Goal: Information Seeking & Learning: Learn about a topic

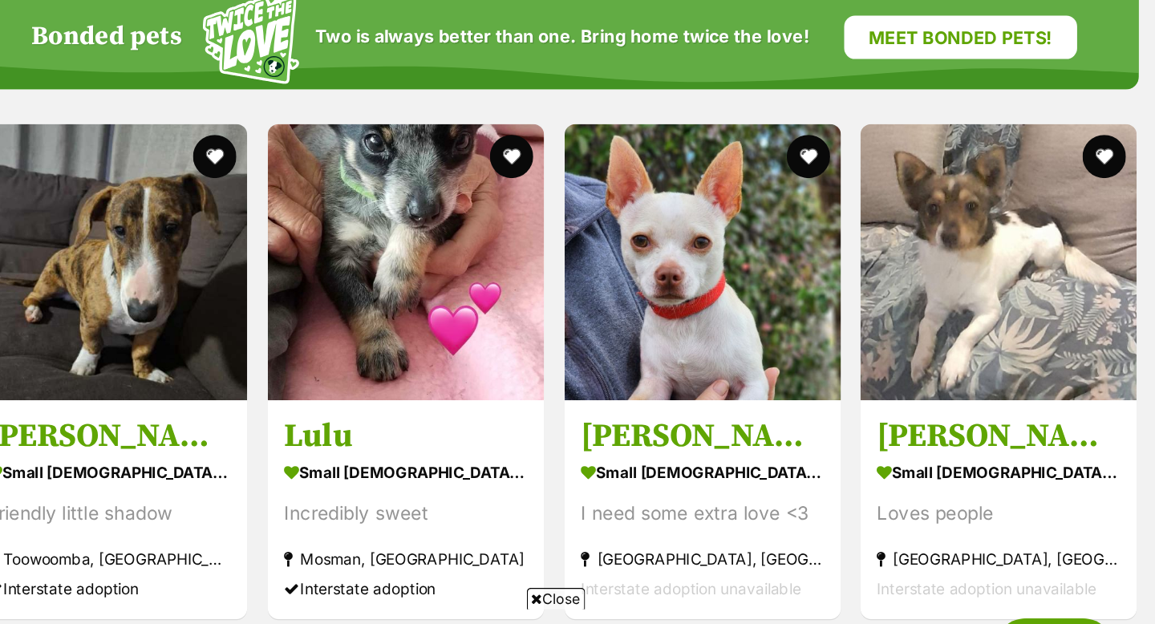
scroll to position [448, 0]
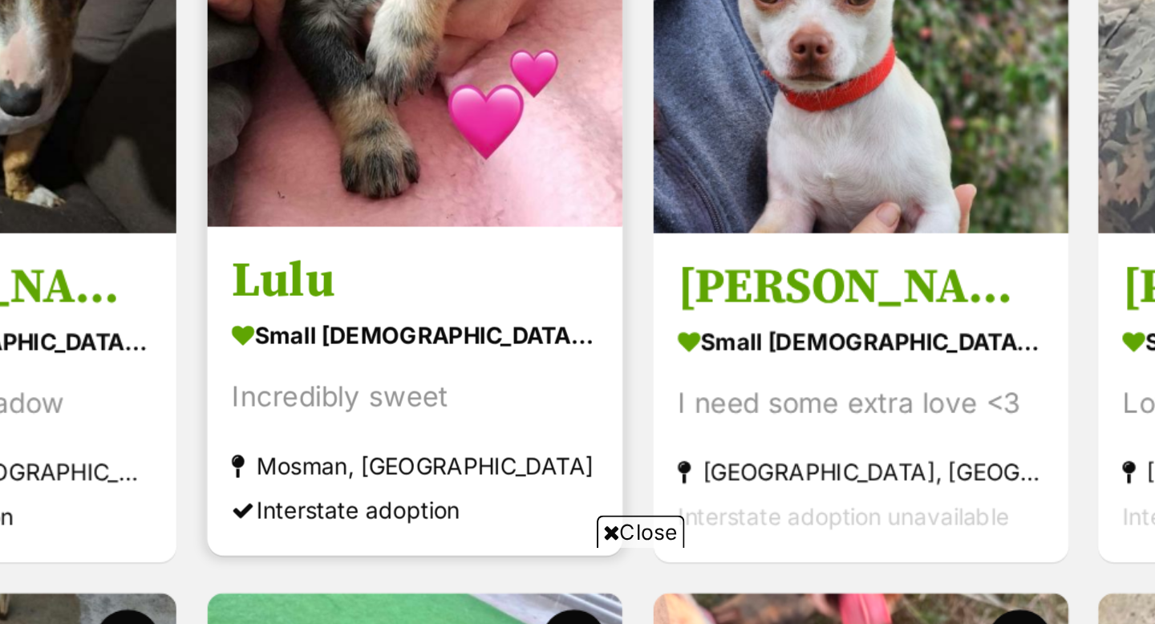
click at [613, 357] on img at bounding box center [600, 277] width 205 height 205
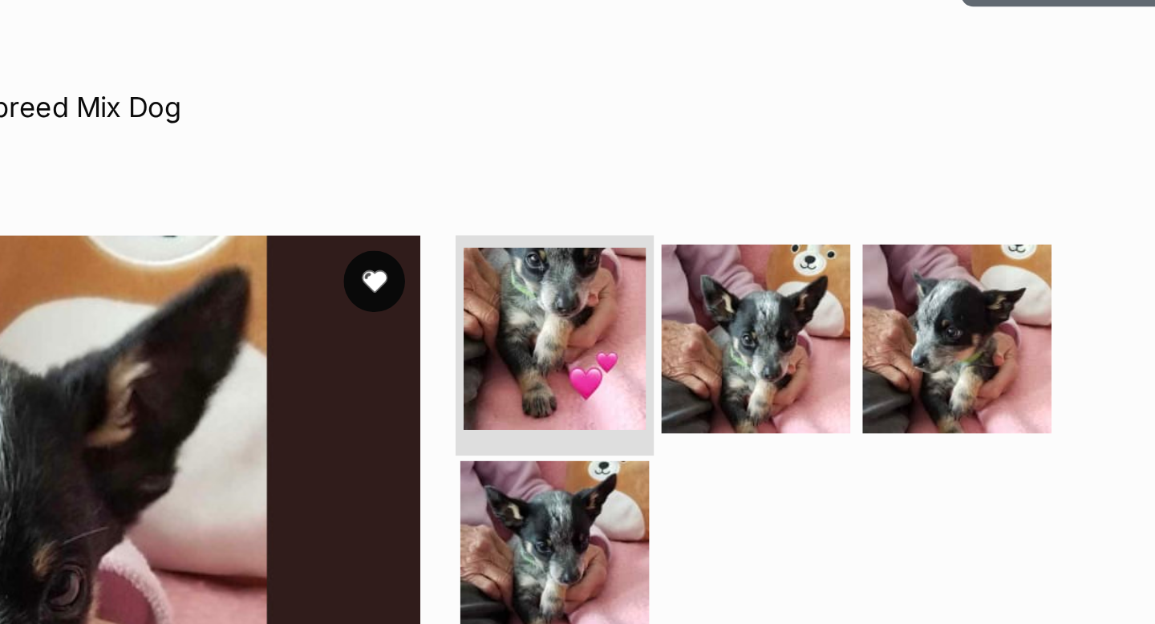
click at [747, 187] on img at bounding box center [734, 179] width 95 height 95
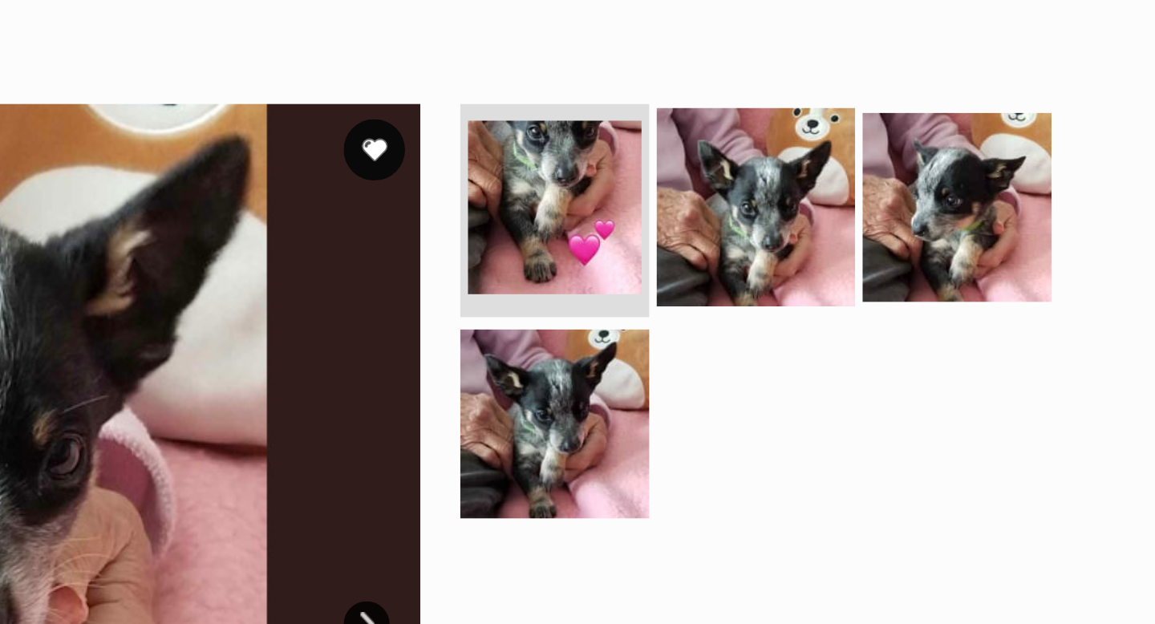
click at [836, 193] on img at bounding box center [839, 178] width 103 height 103
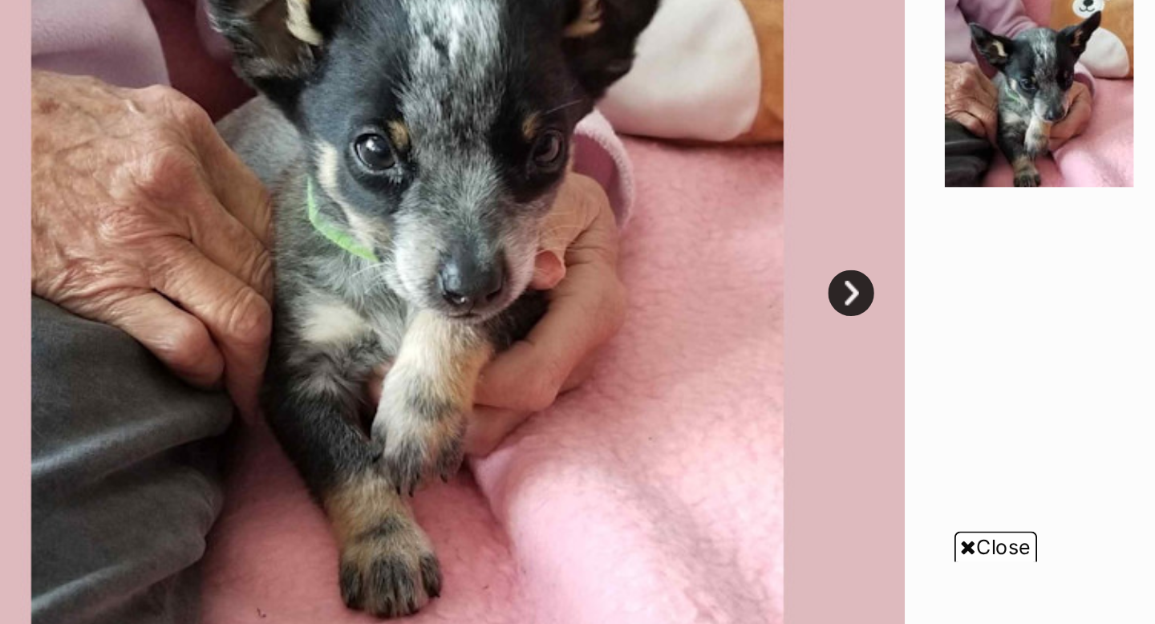
click at [630, 400] on link "Next" at bounding box center [636, 397] width 24 height 24
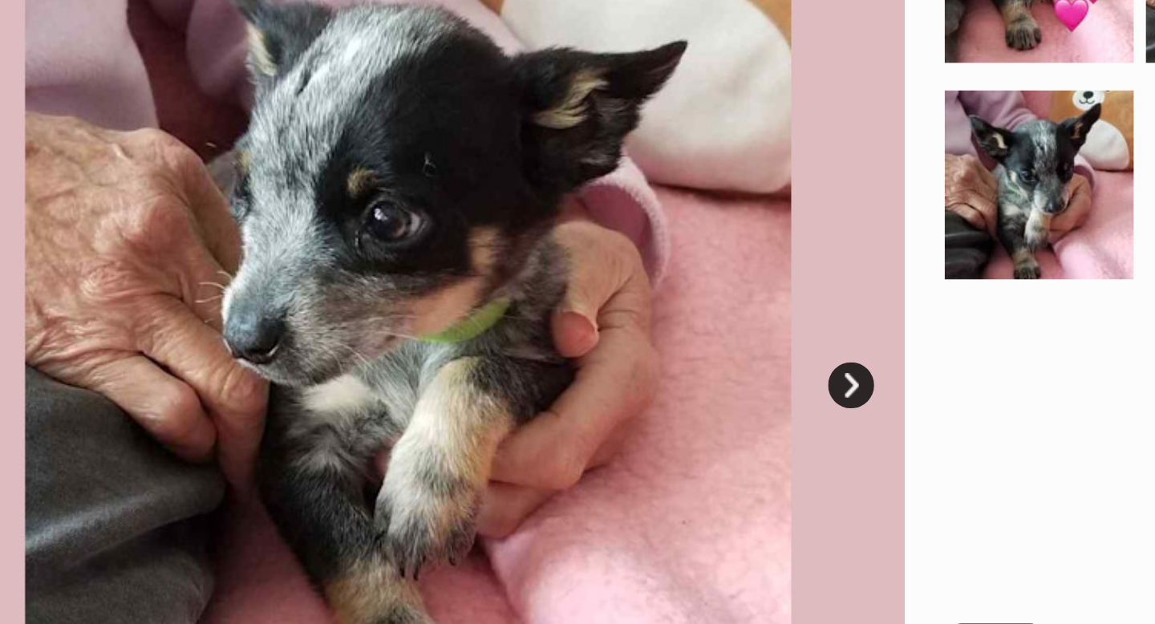
click at [640, 398] on link "Next" at bounding box center [636, 397] width 24 height 24
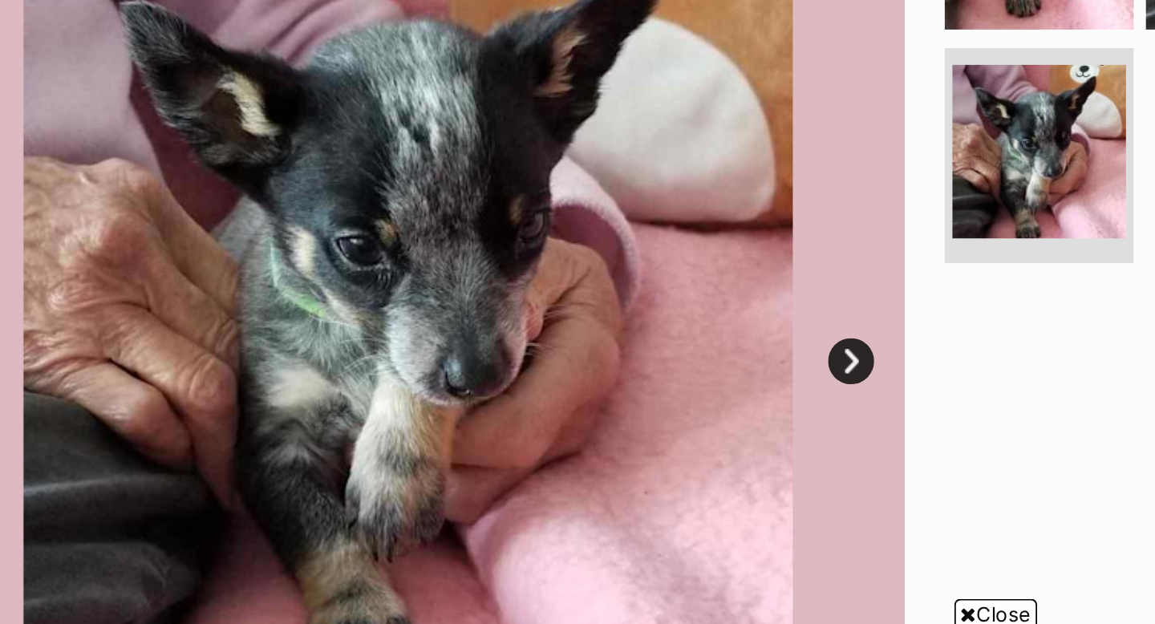
click at [634, 399] on link "Next" at bounding box center [636, 397] width 24 height 24
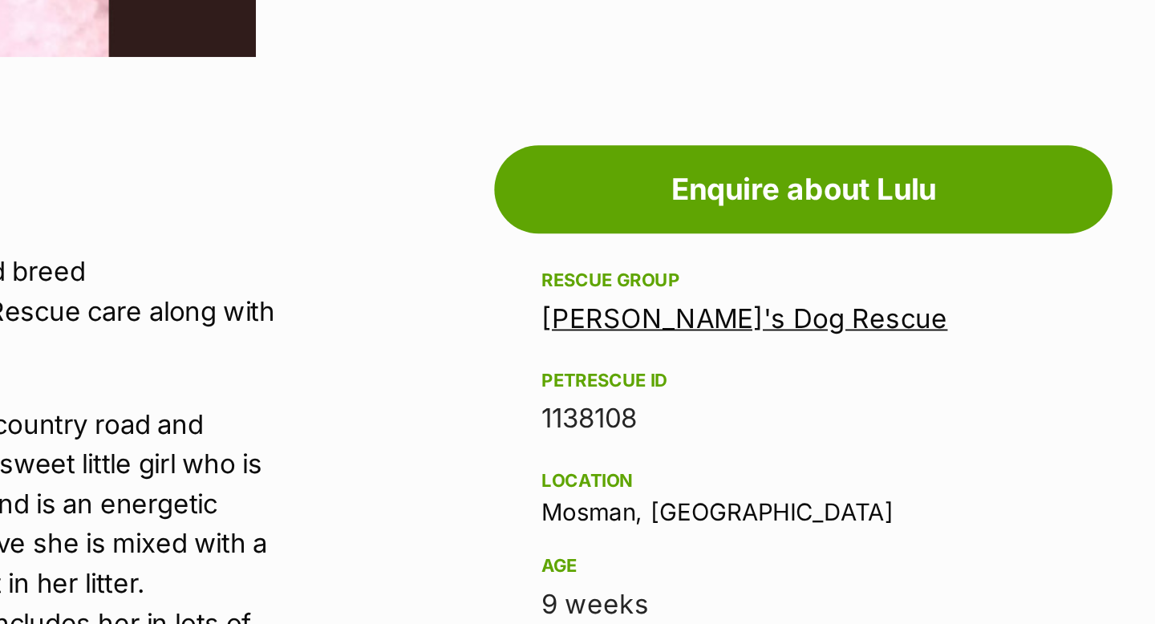
scroll to position [818, 0]
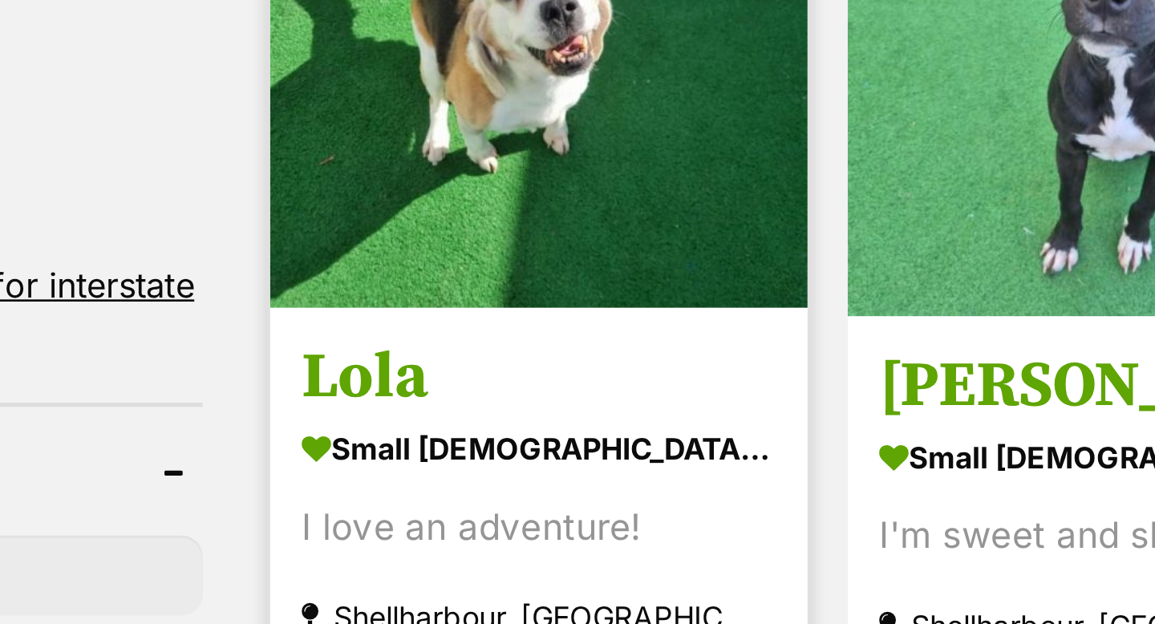
scroll to position [705, 0]
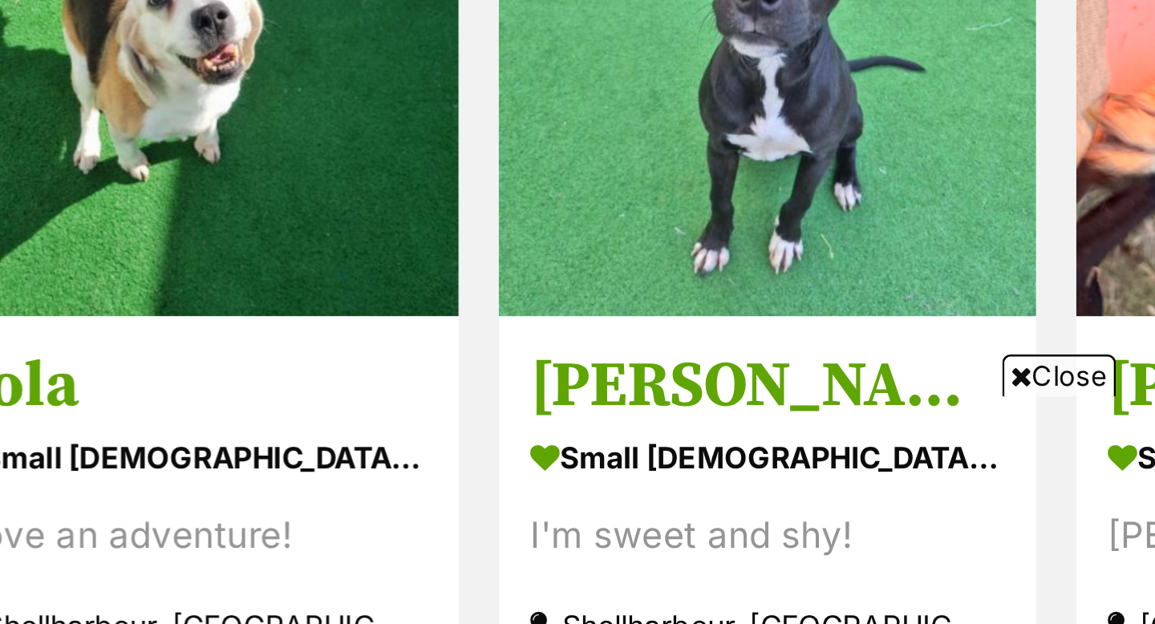
click at [694, 530] on icon at bounding box center [697, 530] width 8 height 10
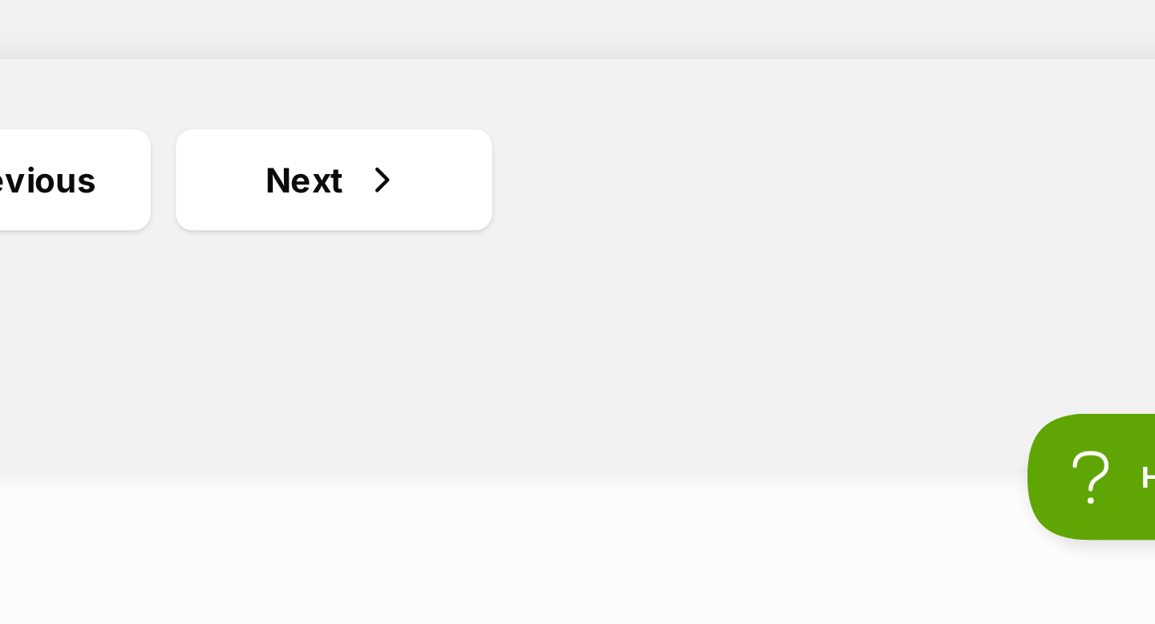
scroll to position [2831, 0]
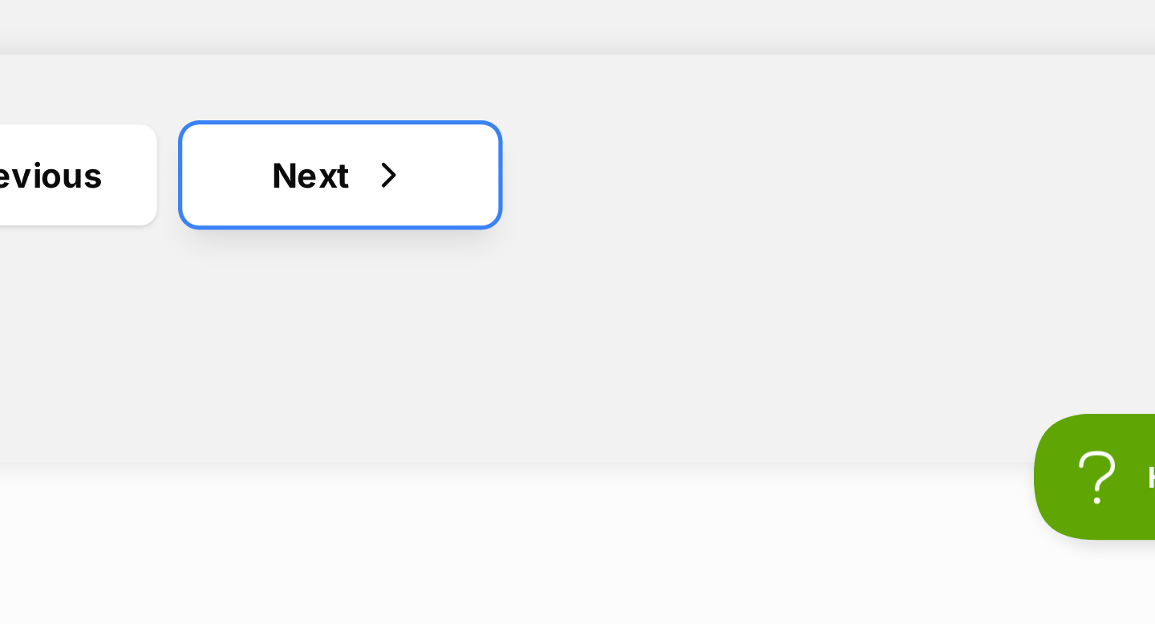
click at [781, 457] on link "Next" at bounding box center [775, 453] width 120 height 38
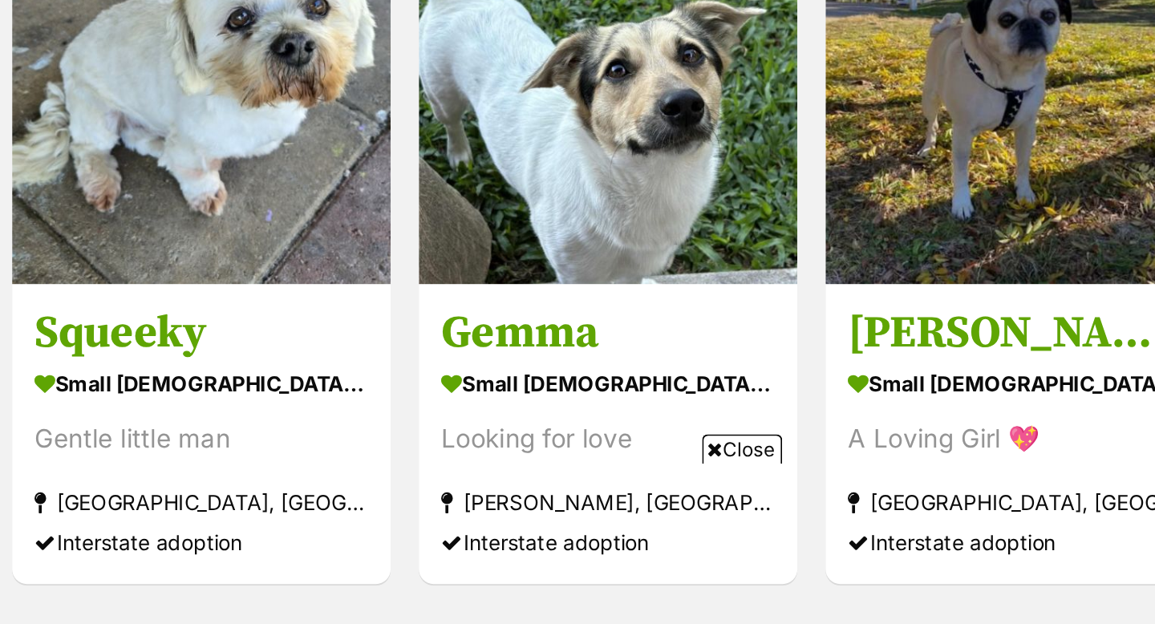
scroll to position [1334, 0]
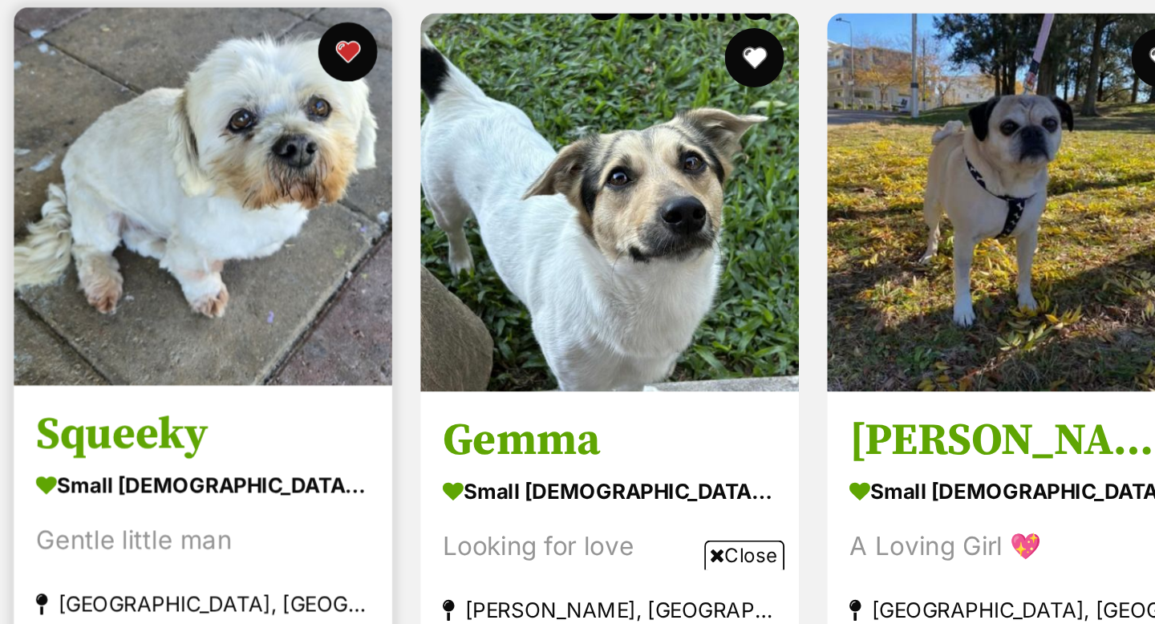
click at [364, 344] on img at bounding box center [380, 335] width 205 height 205
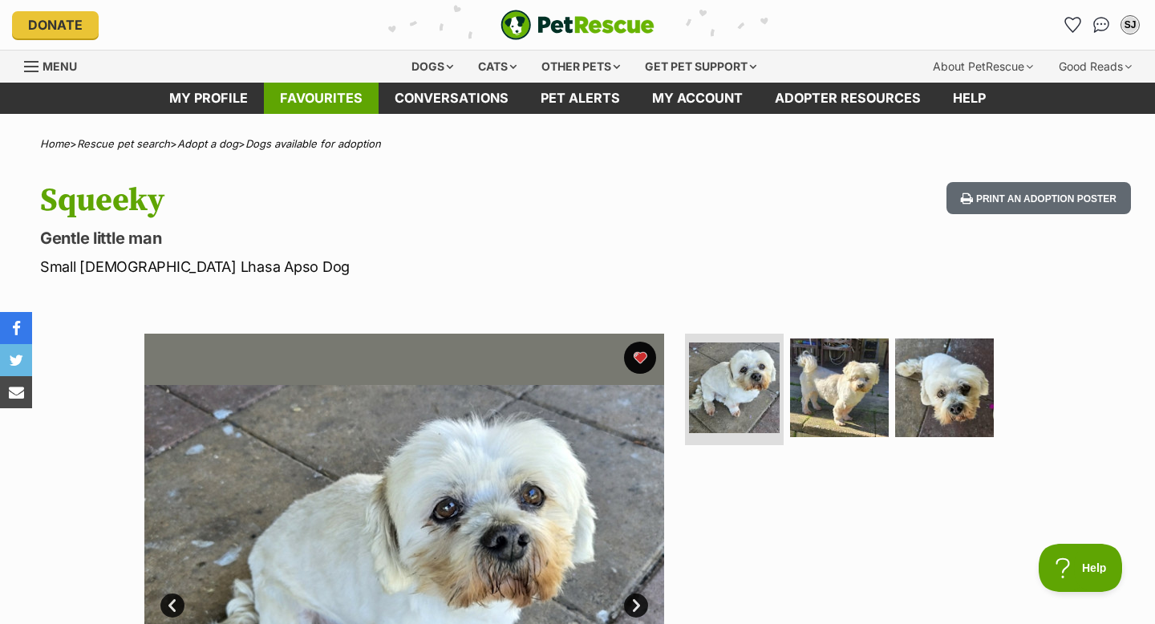
click at [329, 101] on link "Favourites" at bounding box center [321, 98] width 115 height 31
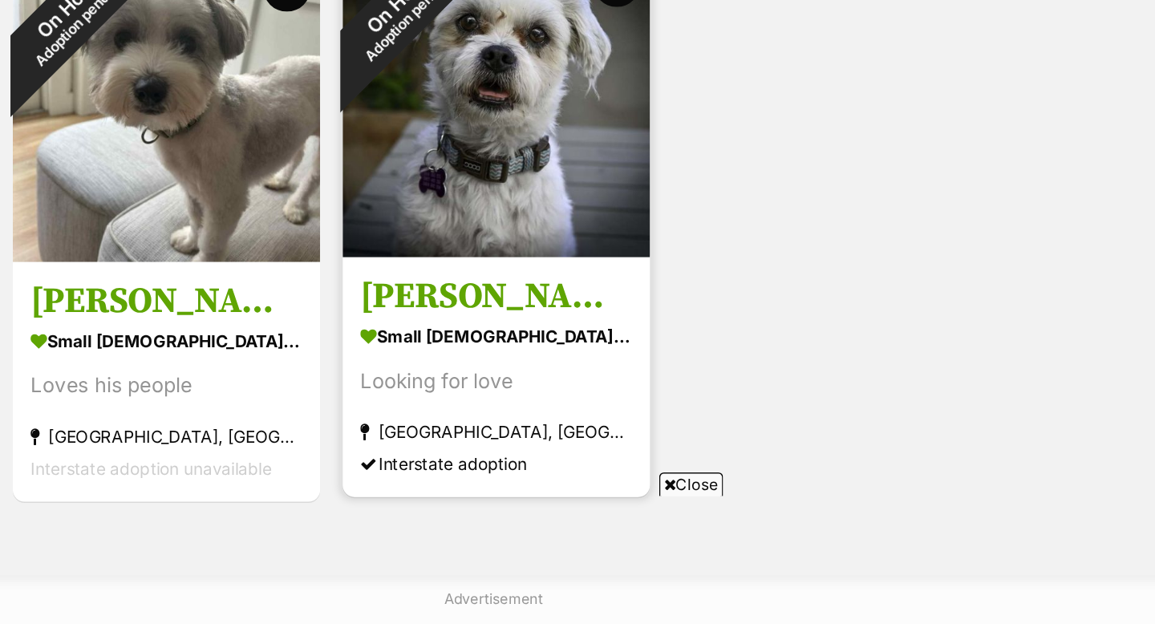
scroll to position [541, 0]
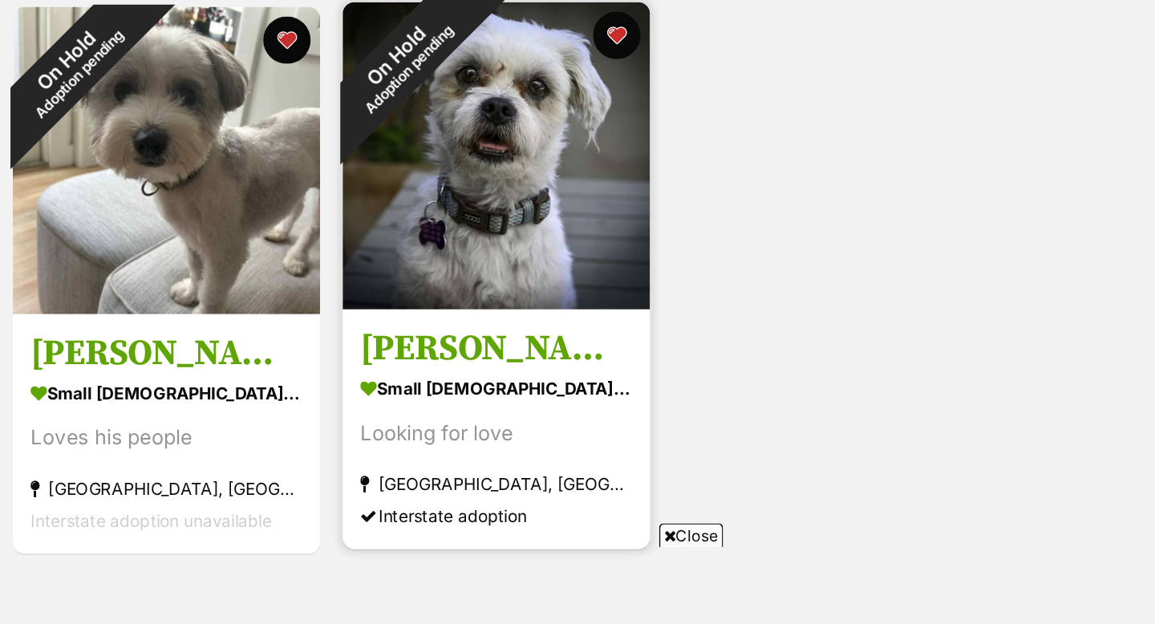
click at [573, 334] on img at bounding box center [580, 273] width 208 height 208
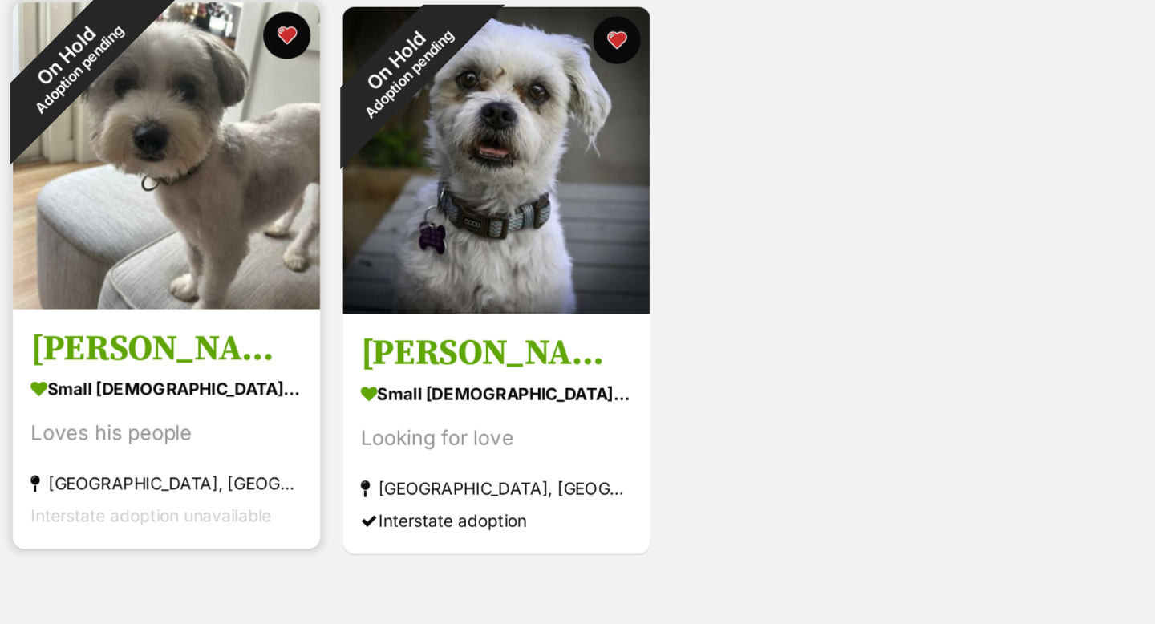
scroll to position [0, 0]
click at [341, 302] on img at bounding box center [357, 273] width 208 height 208
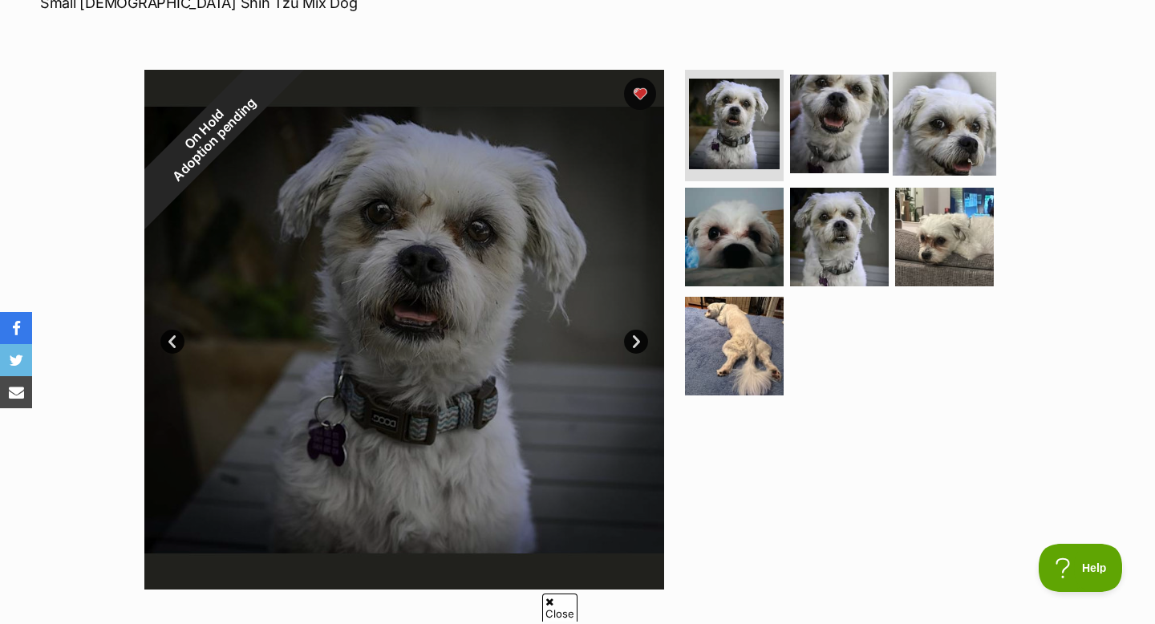
click at [969, 128] on img at bounding box center [944, 122] width 103 height 103
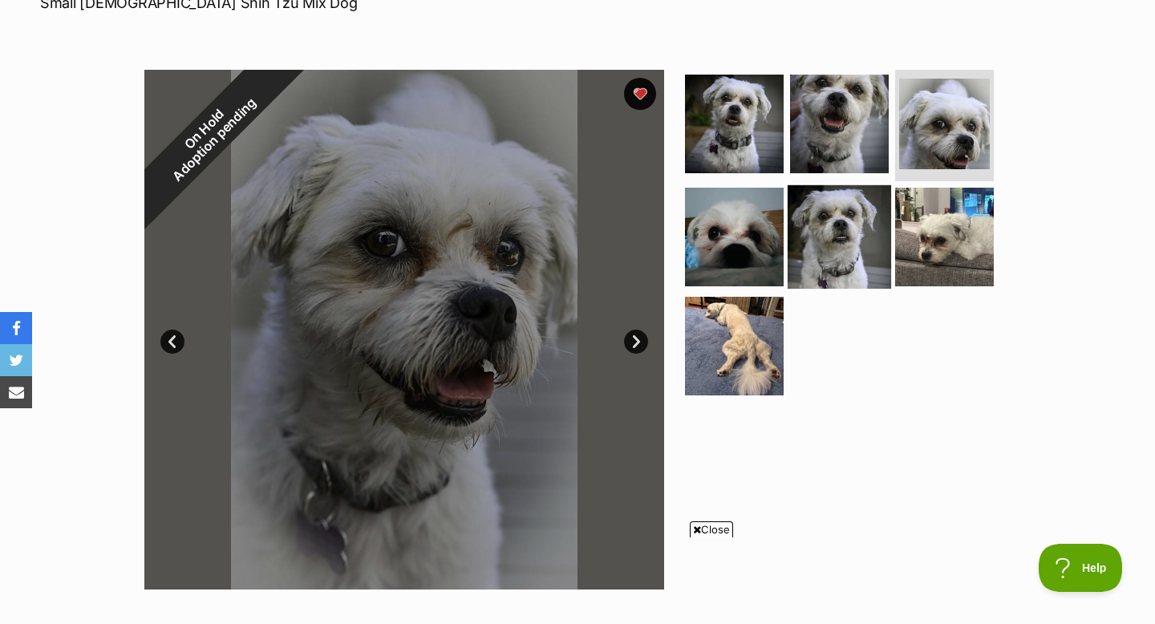
click at [828, 233] on img at bounding box center [839, 236] width 103 height 103
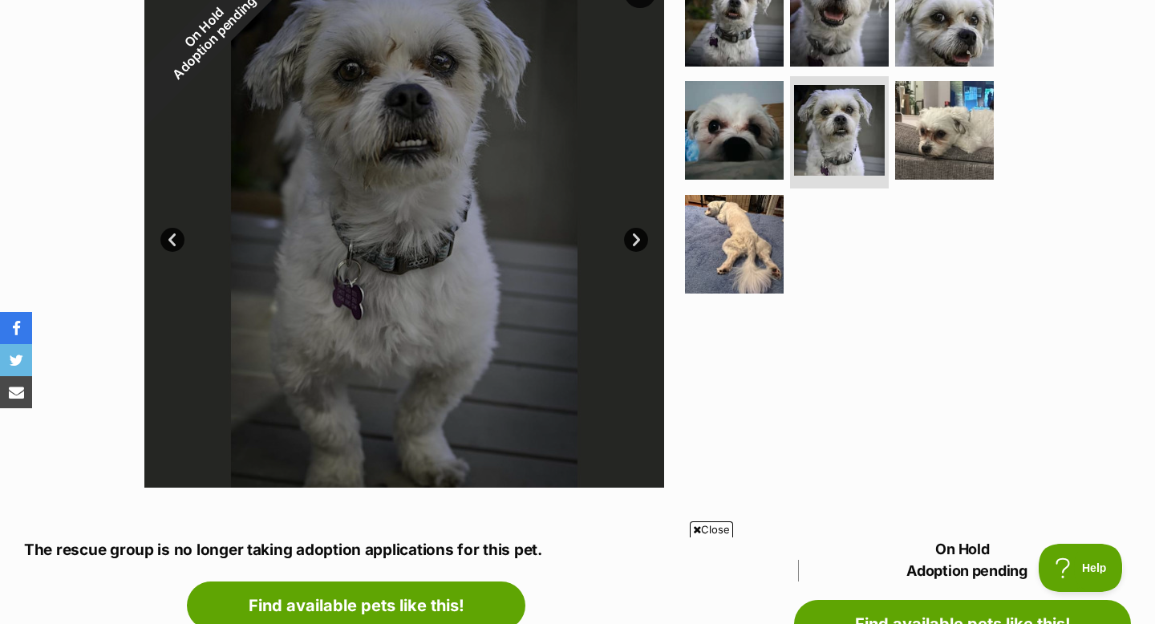
scroll to position [367, 0]
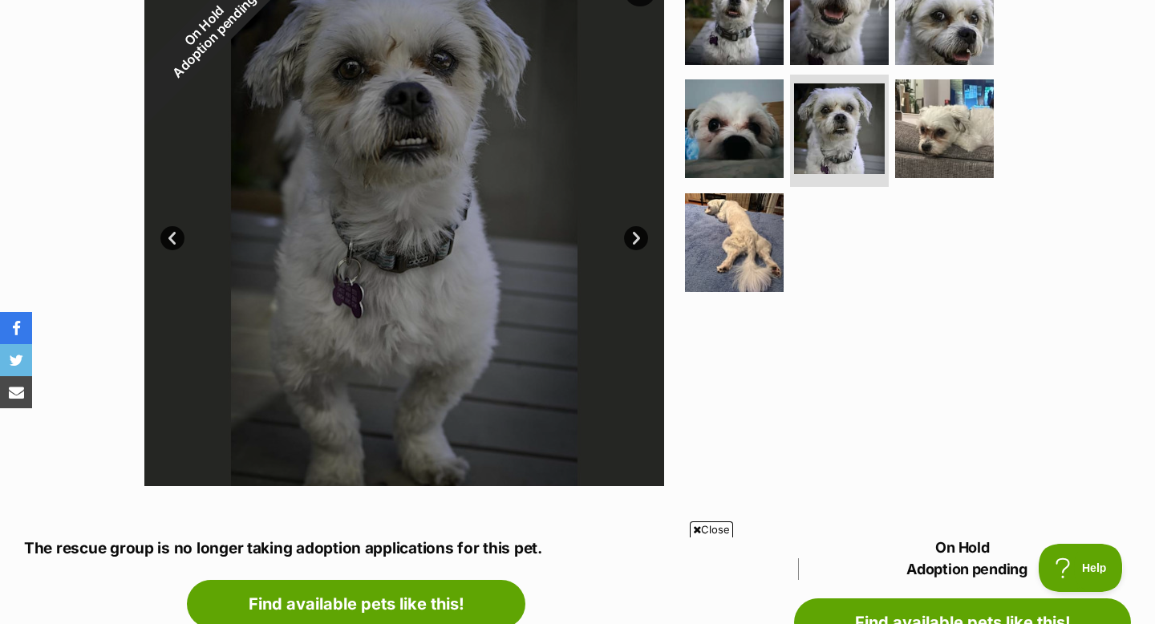
click at [369, 384] on div at bounding box center [404, 226] width 520 height 520
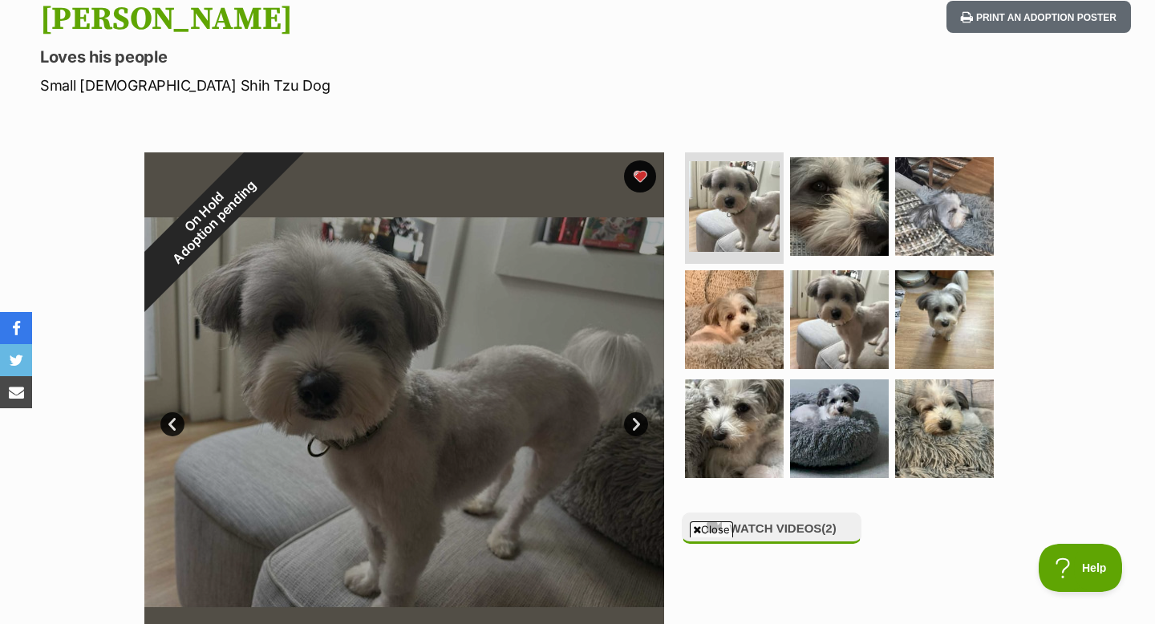
scroll to position [274, 0]
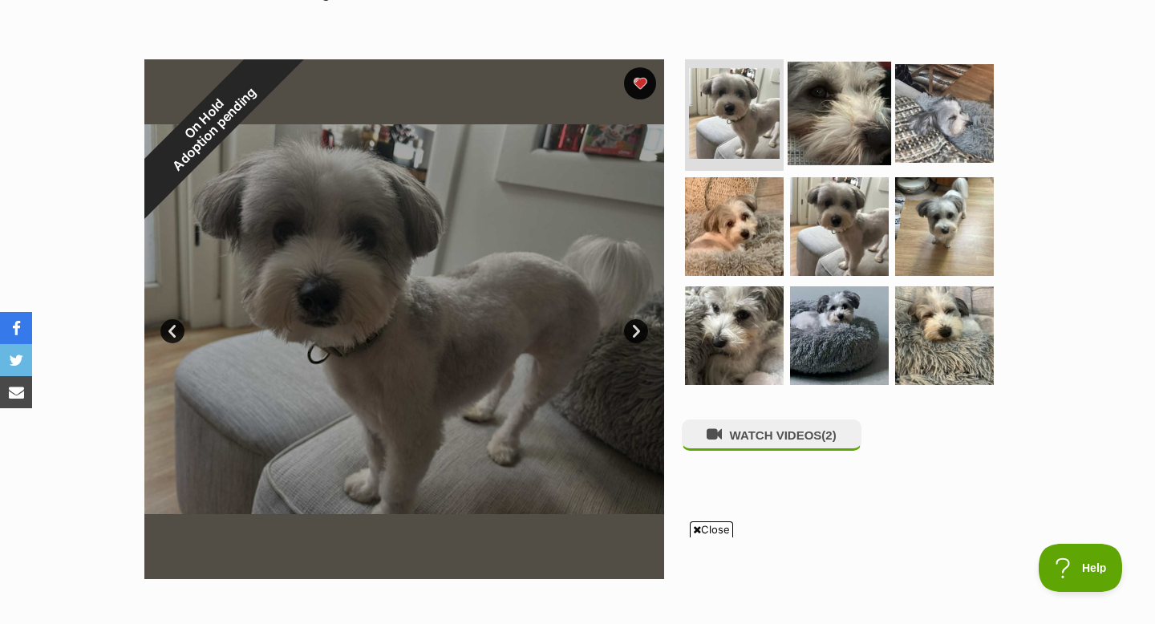
click at [845, 121] on img at bounding box center [839, 112] width 103 height 103
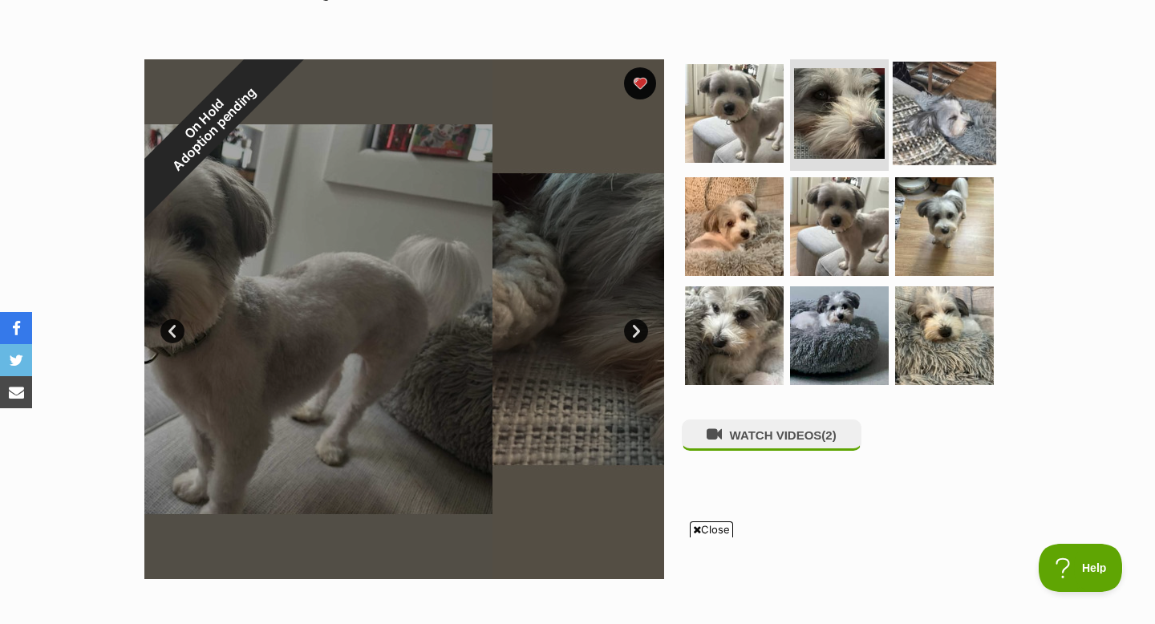
scroll to position [278, 0]
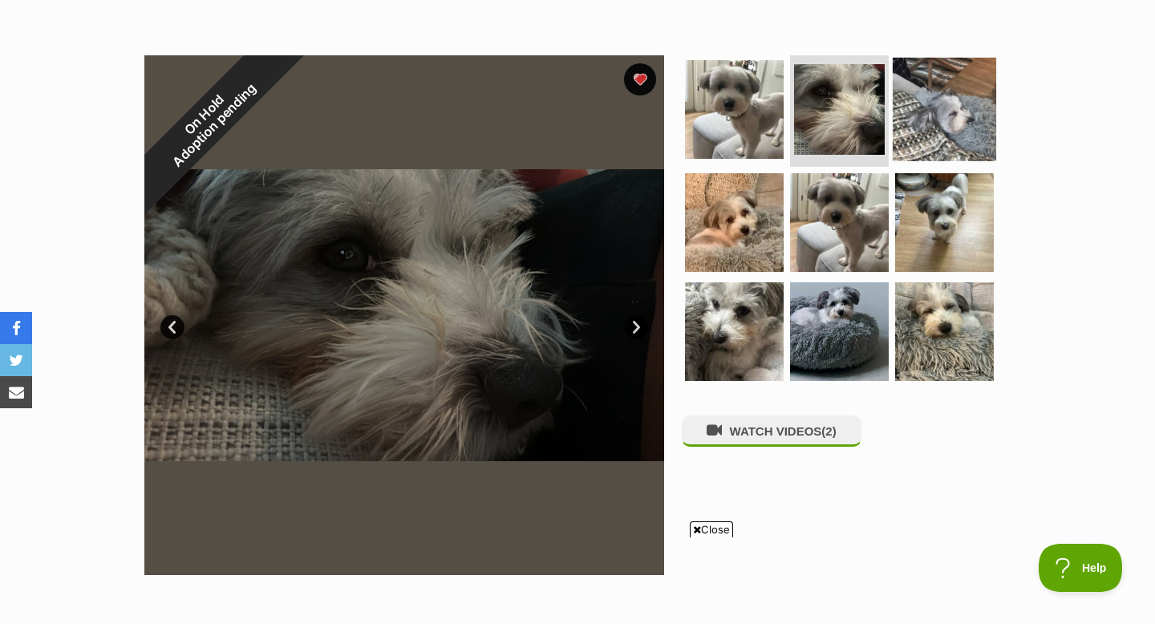
click at [936, 120] on img at bounding box center [944, 108] width 103 height 103
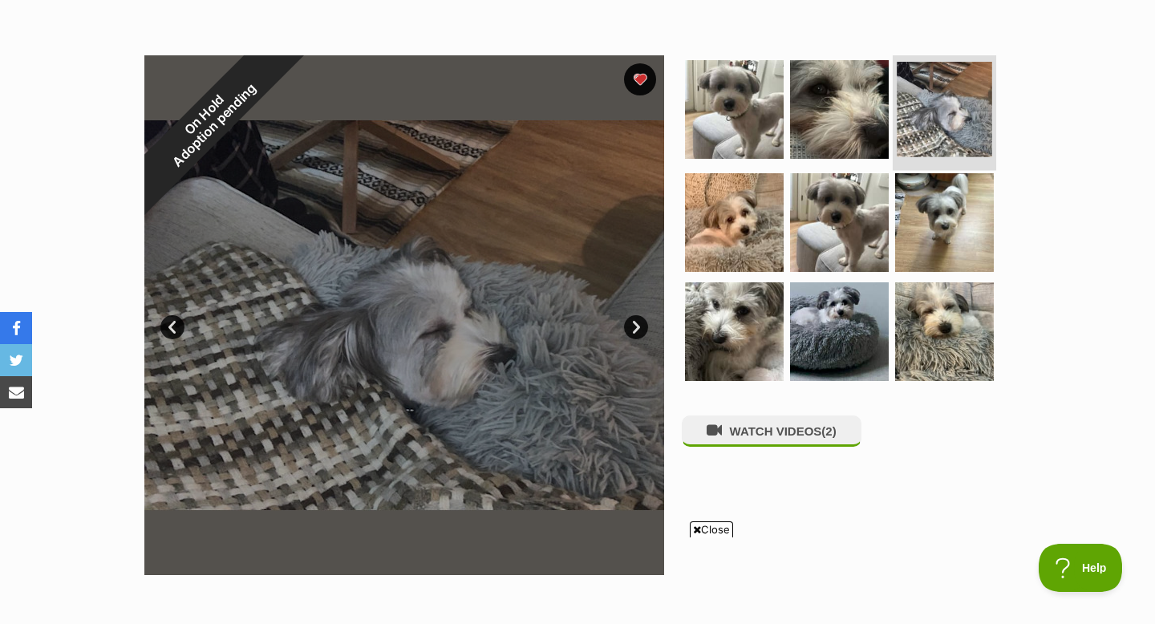
click at [939, 113] on img at bounding box center [944, 109] width 95 height 95
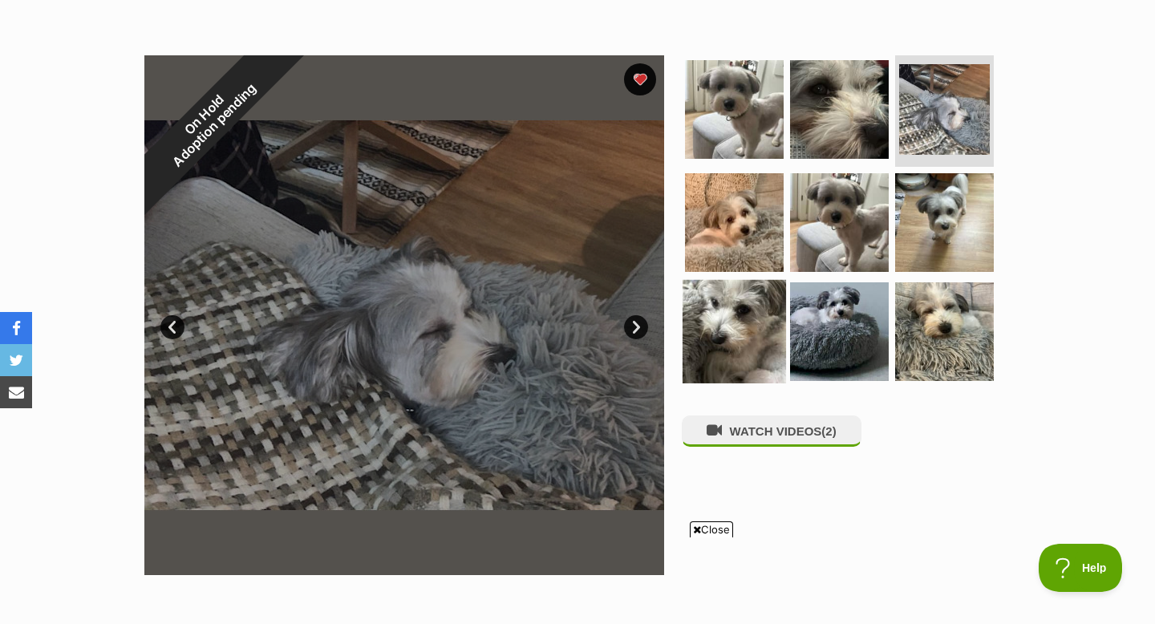
scroll to position [0, 0]
click at [737, 350] on img at bounding box center [734, 331] width 103 height 103
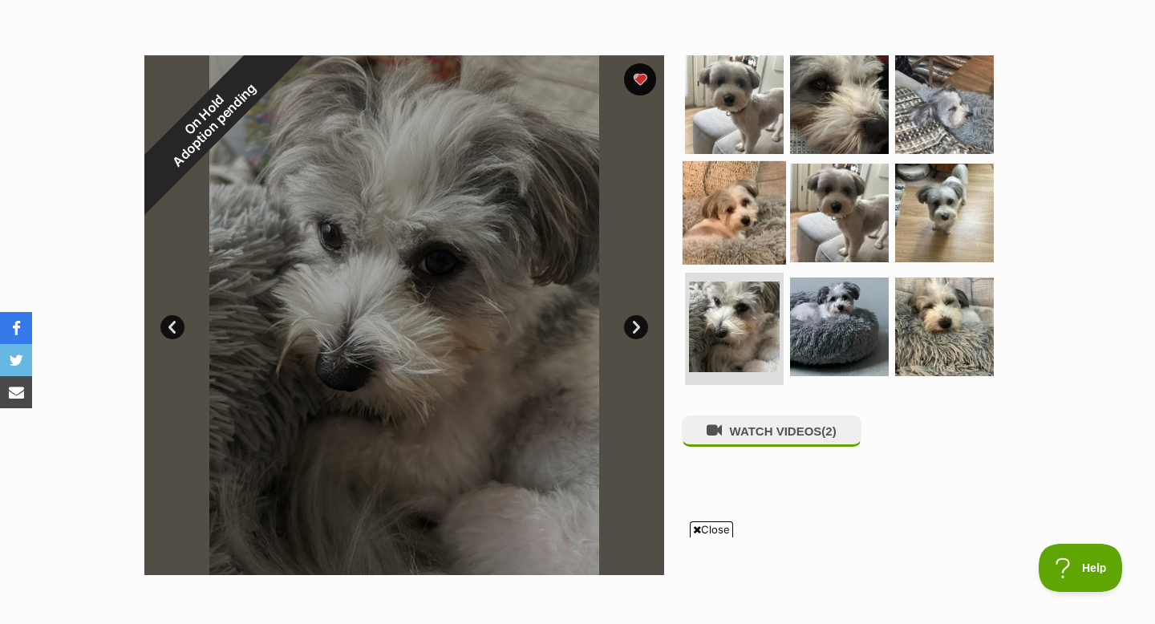
click at [731, 228] on img at bounding box center [734, 212] width 103 height 103
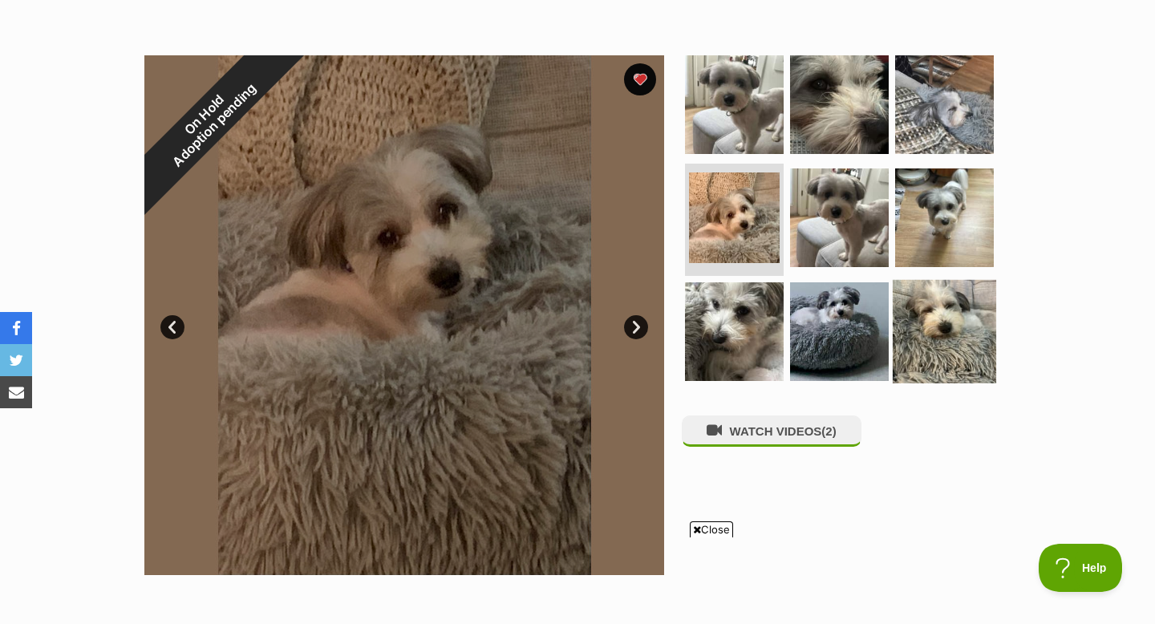
click at [922, 329] on img at bounding box center [944, 331] width 103 height 103
